Goal: Manage account settings

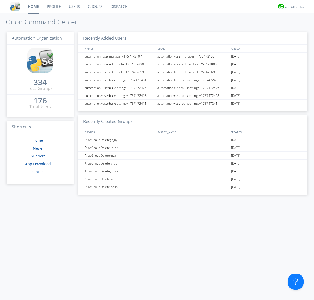
click at [74, 7] on link "Users" at bounding box center [74, 6] width 19 height 13
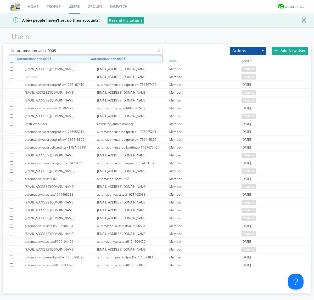
type input "automation+atlas0005"
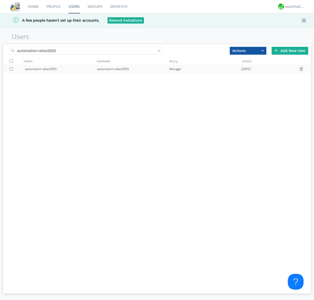
click at [133, 69] on div "automation+atlas0005" at bounding box center [133, 69] width 72 height 8
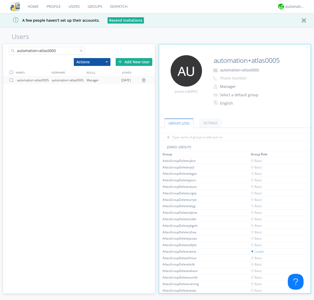
click at [210, 123] on link "Settings" at bounding box center [210, 122] width 22 height 9
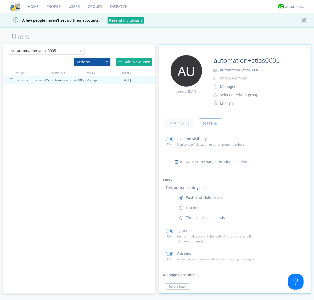
click at [182, 209] on span at bounding box center [182, 209] width 7 height 7
click at [0, 0] on input "radio" at bounding box center [0, 0] width 0 height 0
click at [182, 199] on span at bounding box center [182, 199] width 7 height 7
click at [0, 0] on input "radio" at bounding box center [0, 0] width 0 height 0
click at [293, 7] on div "automation+atlas" at bounding box center [295, 6] width 20 height 5
